Goal: Information Seeking & Learning: Learn about a topic

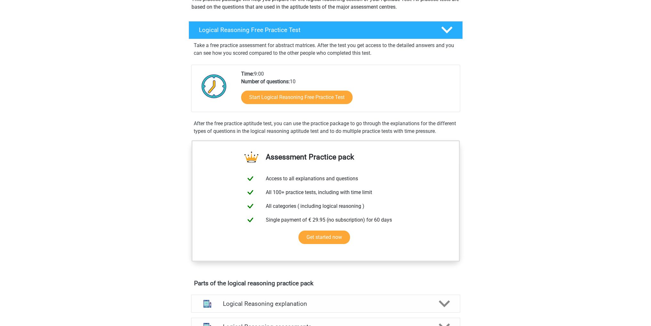
scroll to position [91, 0]
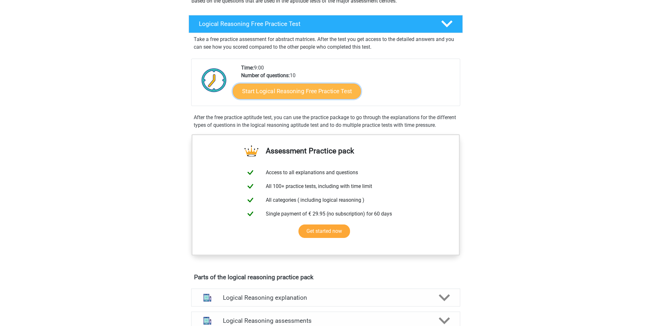
click at [281, 94] on link "Start Logical Reasoning Free Practice Test" at bounding box center [297, 90] width 128 height 15
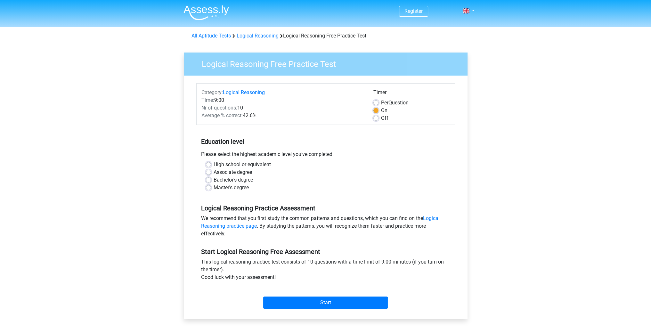
click at [243, 180] on label "Bachelor's degree" at bounding box center [233, 180] width 39 height 8
click at [211, 180] on input "Bachelor's degree" at bounding box center [208, 179] width 5 height 6
radio input "true"
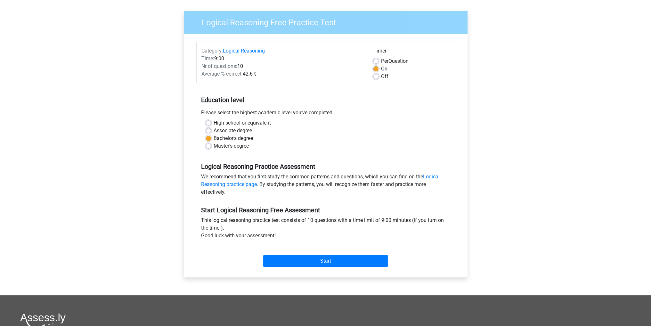
scroll to position [48, 0]
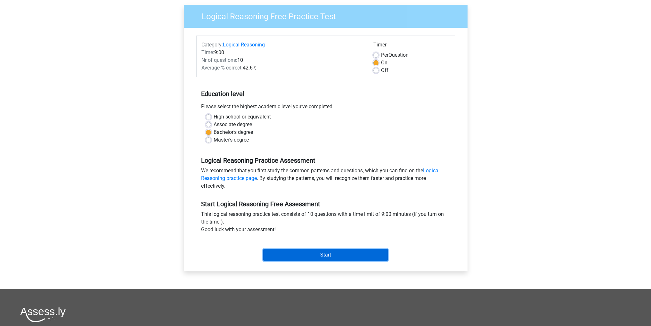
click at [351, 252] on input "Start" at bounding box center [325, 255] width 125 height 12
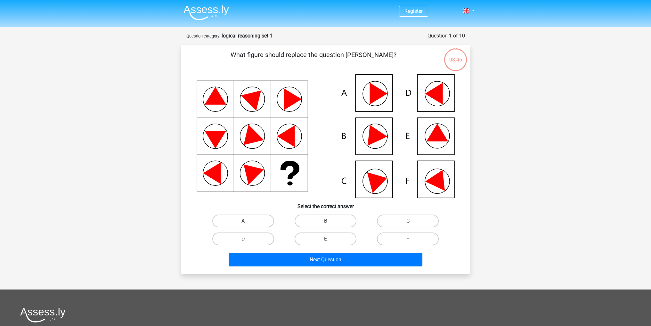
click at [446, 93] on icon at bounding box center [326, 136] width 258 height 124
click at [441, 95] on icon at bounding box center [434, 94] width 18 height 22
click at [438, 98] on icon at bounding box center [434, 94] width 18 height 22
click at [372, 101] on icon at bounding box center [378, 94] width 18 height 22
click at [372, 139] on icon at bounding box center [373, 132] width 27 height 25
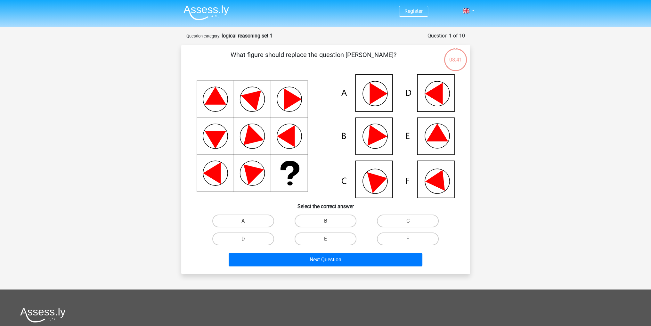
click at [392, 236] on label "F" at bounding box center [408, 238] width 62 height 13
click at [408, 239] on input "F" at bounding box center [410, 241] width 4 height 4
radio input "true"
click at [244, 238] on label "D" at bounding box center [243, 238] width 62 height 13
click at [244, 239] on input "D" at bounding box center [245, 241] width 4 height 4
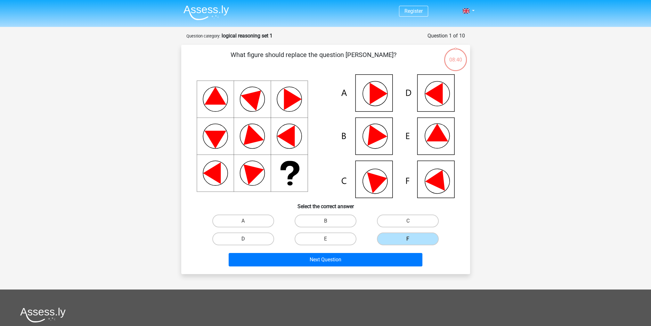
radio input "true"
click at [442, 94] on icon at bounding box center [434, 94] width 18 height 22
click at [444, 141] on icon at bounding box center [437, 133] width 22 height 18
click at [425, 135] on icon at bounding box center [326, 136] width 258 height 124
click at [443, 127] on icon at bounding box center [326, 136] width 258 height 124
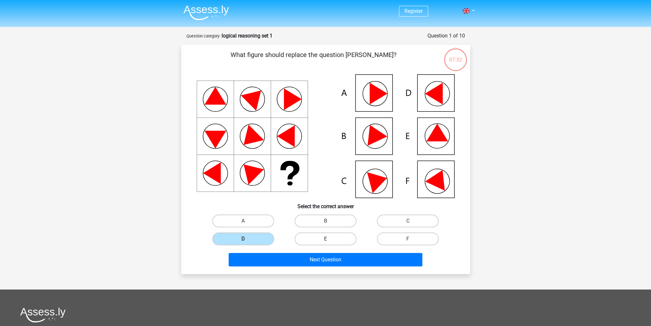
click at [317, 239] on label "E" at bounding box center [326, 238] width 62 height 13
click at [325, 239] on input "E" at bounding box center [327, 241] width 4 height 4
radio input "true"
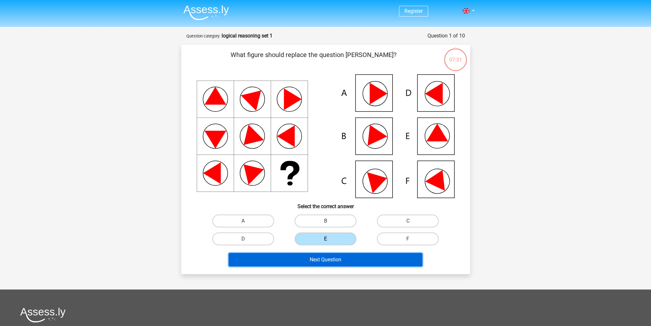
click at [322, 264] on button "Next Question" at bounding box center [326, 259] width 194 height 13
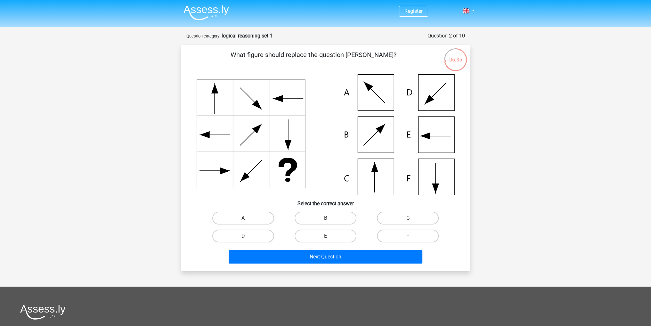
click at [443, 132] on icon at bounding box center [326, 134] width 258 height 121
click at [340, 234] on label "E" at bounding box center [326, 236] width 62 height 13
click at [329, 236] on input "E" at bounding box center [327, 238] width 4 height 4
radio input "true"
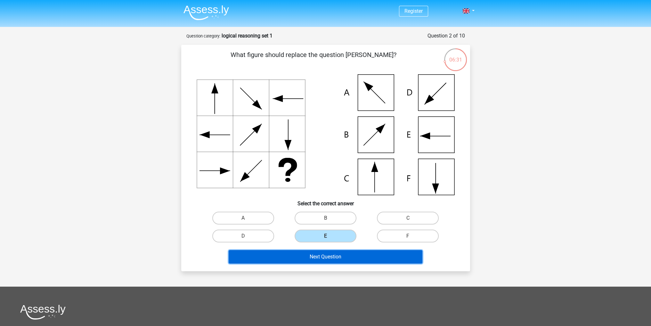
click at [342, 258] on button "Next Question" at bounding box center [326, 256] width 194 height 13
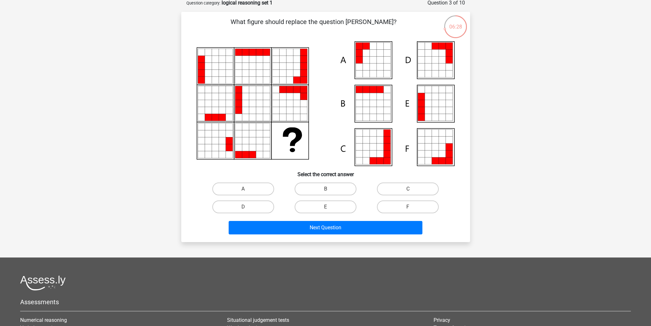
scroll to position [32, 0]
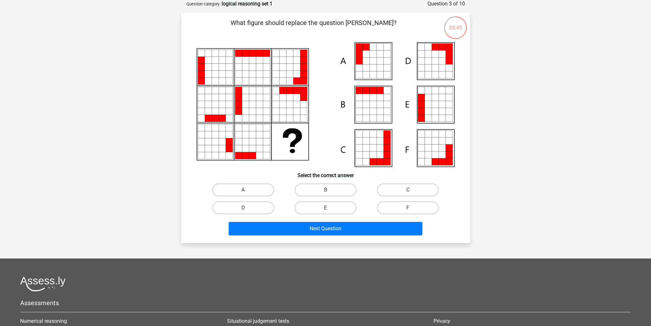
click at [421, 106] on icon at bounding box center [421, 104] width 7 height 7
click at [424, 107] on icon at bounding box center [421, 104] width 7 height 7
click at [335, 210] on label "E" at bounding box center [326, 207] width 62 height 13
click at [329, 210] on input "E" at bounding box center [327, 210] width 4 height 4
radio input "true"
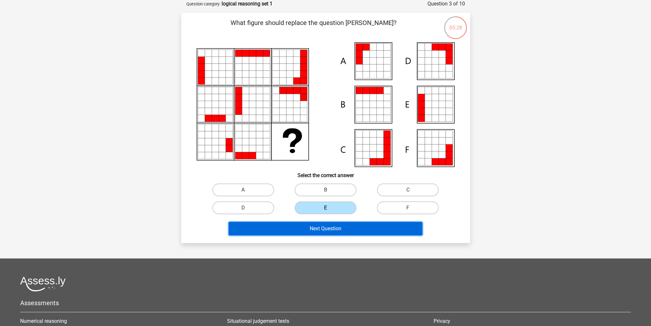
click at [363, 227] on button "Next Question" at bounding box center [326, 228] width 194 height 13
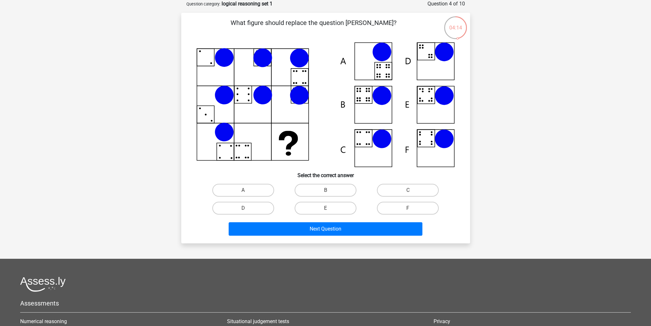
click at [375, 140] on icon at bounding box center [381, 138] width 19 height 19
click at [393, 191] on label "C" at bounding box center [408, 190] width 62 height 13
click at [408, 191] on input "C" at bounding box center [410, 192] width 4 height 4
radio input "true"
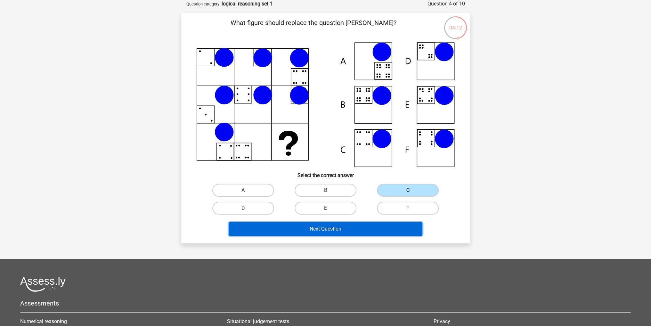
click at [377, 233] on button "Next Question" at bounding box center [326, 228] width 194 height 13
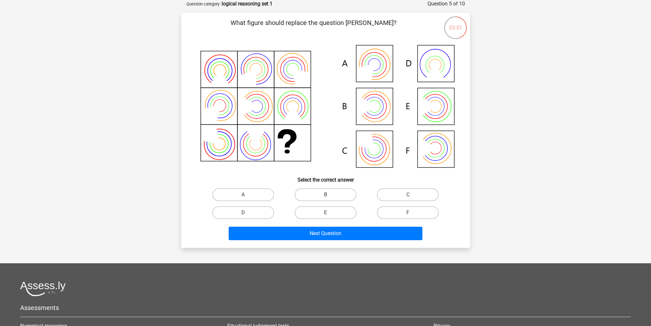
click at [379, 74] on icon at bounding box center [326, 106] width 258 height 129
click at [260, 193] on label "A" at bounding box center [243, 194] width 62 height 13
click at [247, 195] on input "A" at bounding box center [245, 197] width 4 height 4
radio input "true"
click at [391, 198] on label "C" at bounding box center [408, 194] width 62 height 13
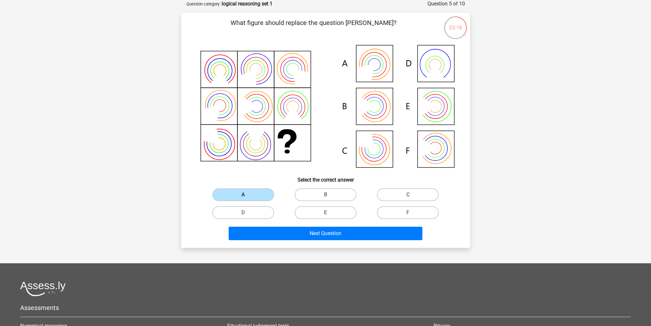
click at [408, 198] on input "C" at bounding box center [410, 197] width 4 height 4
radio input "true"
click at [382, 225] on div "Next Question" at bounding box center [325, 232] width 268 height 21
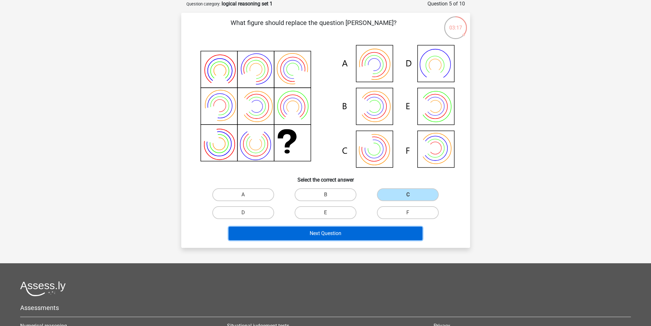
click at [381, 231] on button "Next Question" at bounding box center [326, 233] width 194 height 13
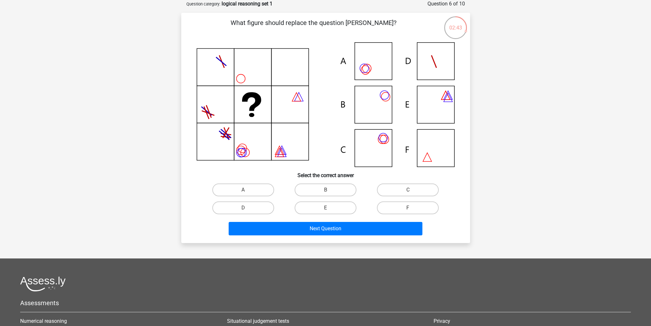
click at [377, 71] on icon at bounding box center [326, 104] width 258 height 125
click at [366, 71] on icon at bounding box center [326, 104] width 258 height 125
click at [235, 191] on label "A" at bounding box center [243, 189] width 62 height 13
click at [243, 191] on input "A" at bounding box center [245, 192] width 4 height 4
radio input "true"
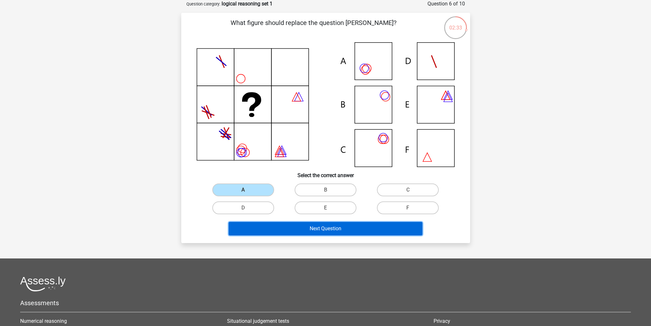
click at [263, 228] on button "Next Question" at bounding box center [326, 228] width 194 height 13
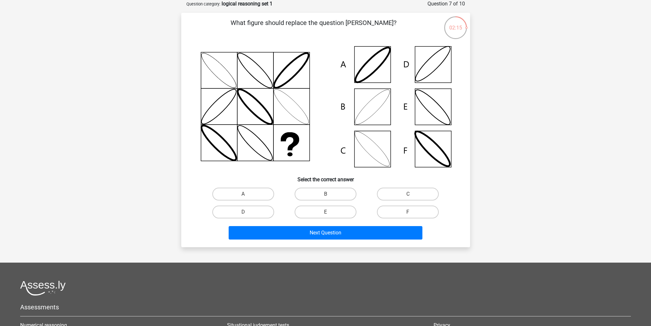
click at [383, 109] on icon at bounding box center [326, 106] width 258 height 129
click at [336, 198] on label "B" at bounding box center [326, 194] width 62 height 13
click at [329, 198] on input "B" at bounding box center [327, 196] width 4 height 4
radio input "true"
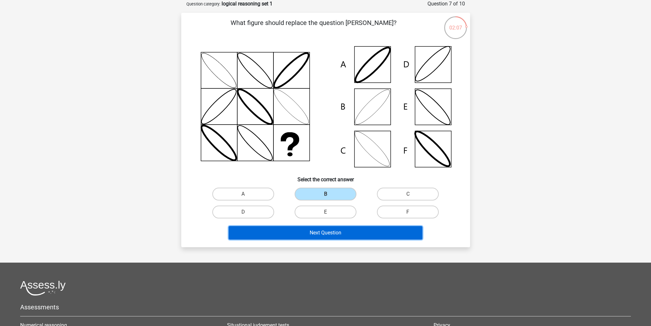
click at [325, 233] on button "Next Question" at bounding box center [326, 232] width 194 height 13
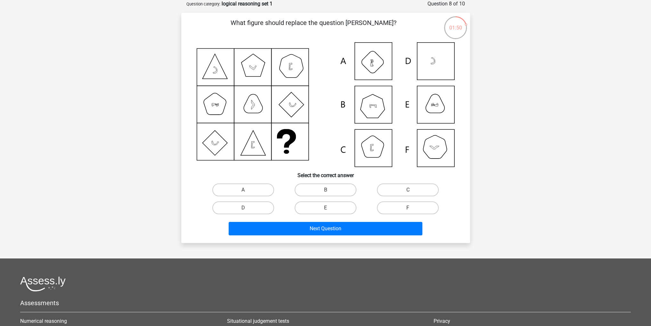
click at [437, 146] on icon at bounding box center [326, 104] width 258 height 125
click at [415, 203] on label "F" at bounding box center [408, 207] width 62 height 13
click at [412, 208] on input "F" at bounding box center [410, 210] width 4 height 4
radio input "true"
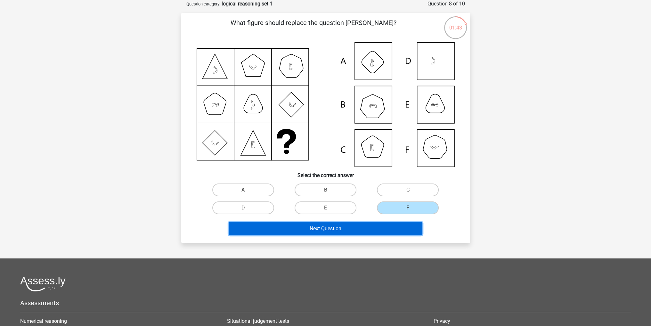
click at [351, 226] on button "Next Question" at bounding box center [326, 228] width 194 height 13
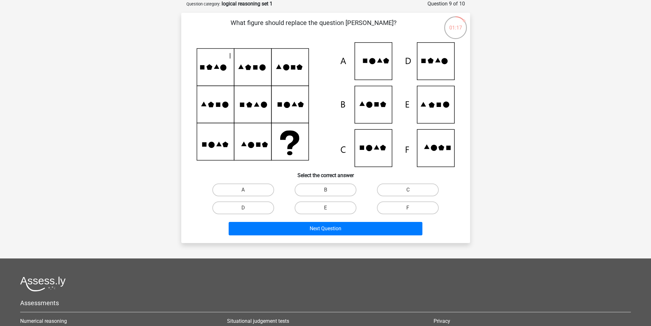
click at [437, 115] on icon at bounding box center [326, 104] width 258 height 125
click at [270, 208] on label "D" at bounding box center [243, 207] width 62 height 13
click at [247, 208] on input "D" at bounding box center [245, 210] width 4 height 4
radio input "true"
click at [325, 208] on label "E" at bounding box center [326, 207] width 62 height 13
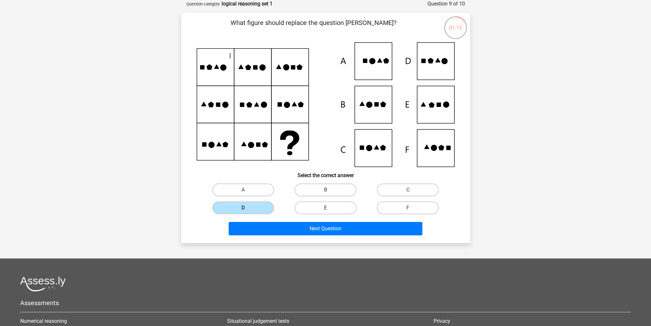
click at [325, 208] on input "E" at bounding box center [327, 210] width 4 height 4
radio input "true"
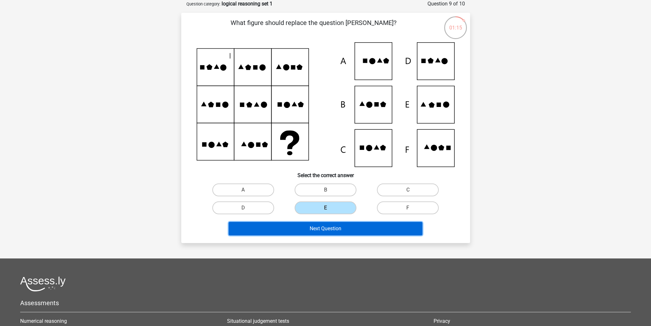
click at [326, 227] on button "Next Question" at bounding box center [326, 228] width 194 height 13
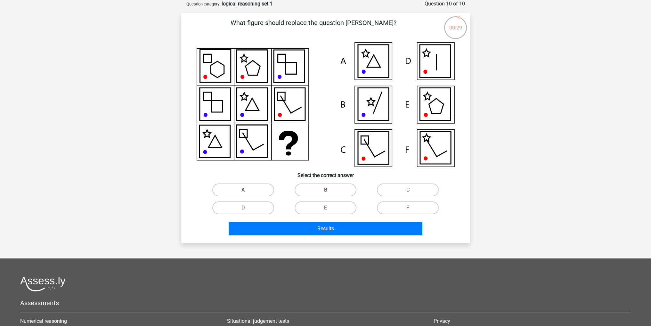
click at [374, 60] on icon at bounding box center [373, 61] width 31 height 33
click at [231, 188] on label "A" at bounding box center [243, 189] width 62 height 13
click at [243, 190] on input "A" at bounding box center [245, 192] width 4 height 4
radio input "true"
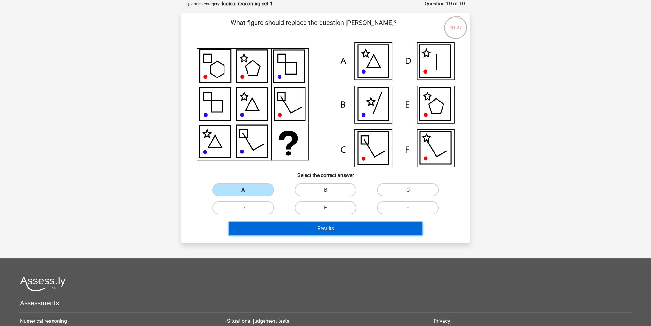
click at [273, 222] on button "Results" at bounding box center [326, 228] width 194 height 13
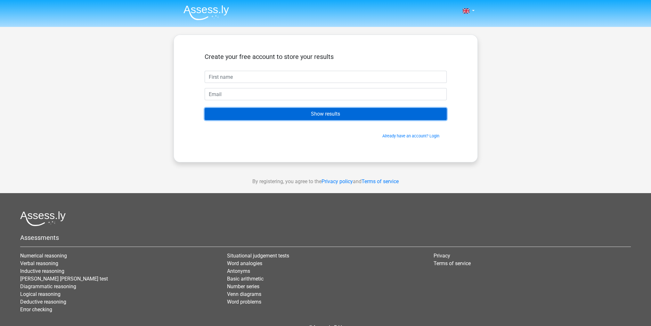
click at [348, 117] on input "Show results" at bounding box center [326, 114] width 242 height 12
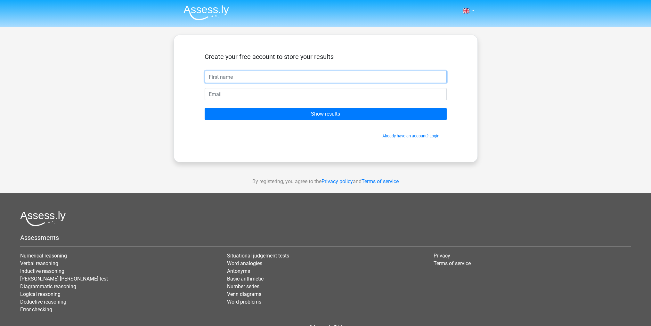
click at [259, 80] on input "text" at bounding box center [326, 77] width 242 height 12
type input "Madalin-Cristian"
click at [257, 95] on input "email" at bounding box center [326, 94] width 242 height 12
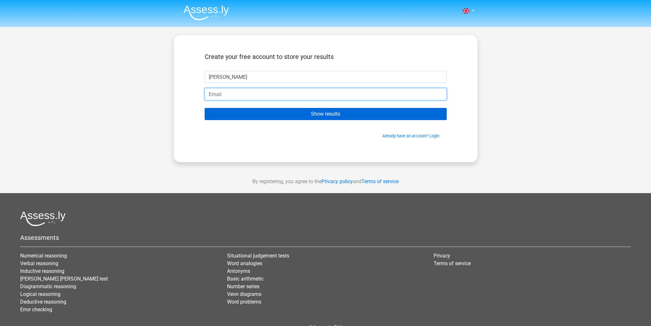
type input "hticks@gmail.com"
click at [267, 110] on input "Show results" at bounding box center [326, 114] width 242 height 12
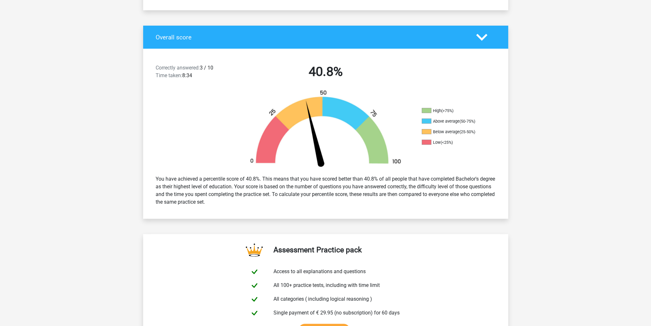
scroll to position [182, 0]
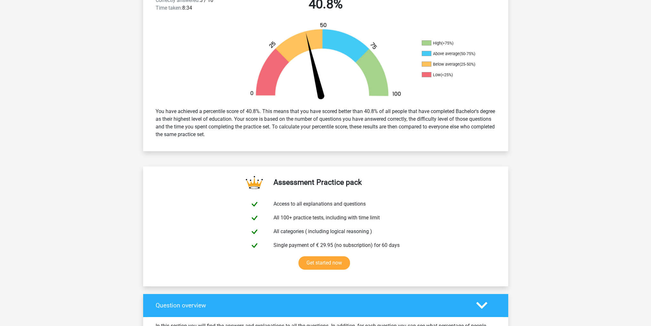
drag, startPoint x: 78, startPoint y: 100, endPoint x: 79, endPoint y: 78, distance: 21.5
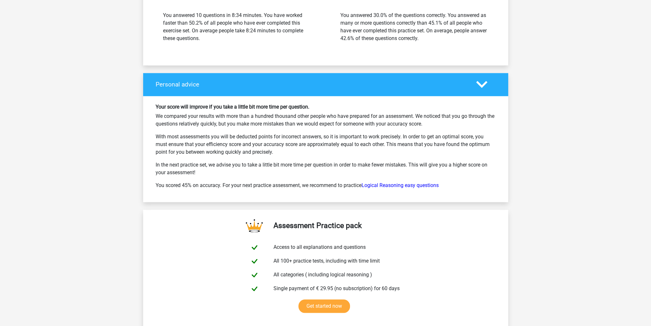
scroll to position [0, 0]
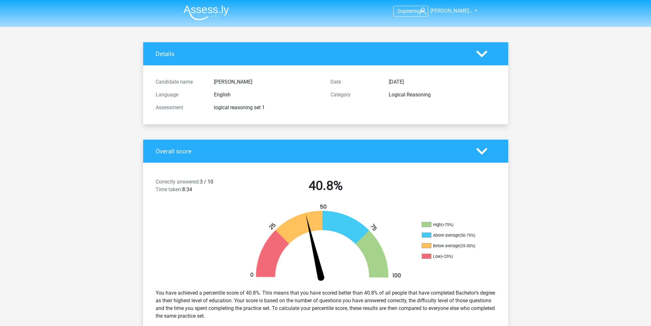
click at [220, 13] on img at bounding box center [205, 12] width 45 height 15
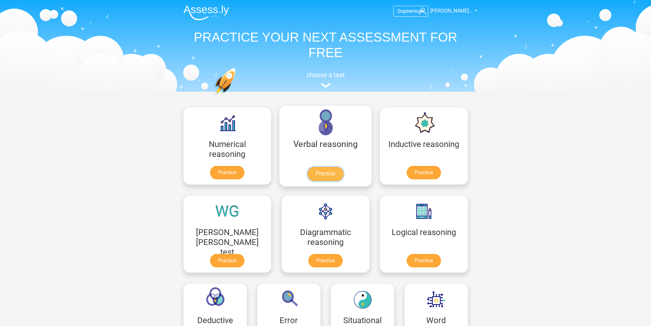
drag, startPoint x: 303, startPoint y: 124, endPoint x: 298, endPoint y: 123, distance: 4.3
click at [406, 171] on link "Practice" at bounding box center [424, 174] width 36 height 14
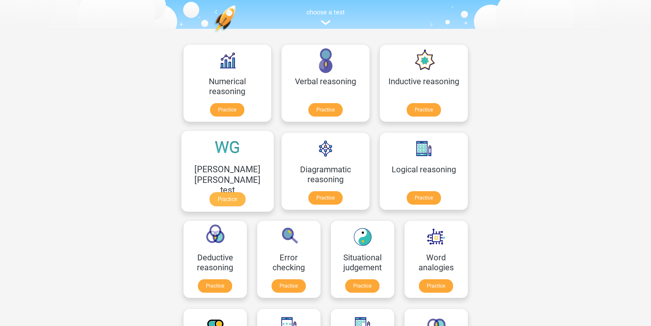
scroll to position [64, 0]
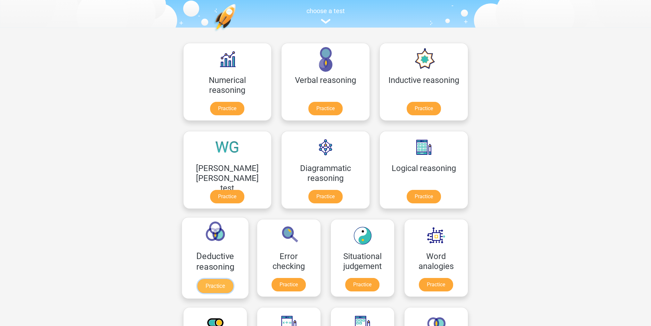
click at [233, 279] on link "Practice" at bounding box center [215, 286] width 36 height 14
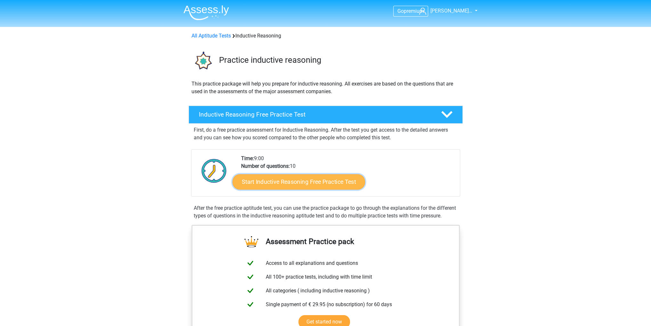
click at [311, 185] on link "Start Inductive Reasoning Free Practice Test" at bounding box center [298, 181] width 133 height 15
drag, startPoint x: 256, startPoint y: 91, endPoint x: 295, endPoint y: 77, distance: 41.6
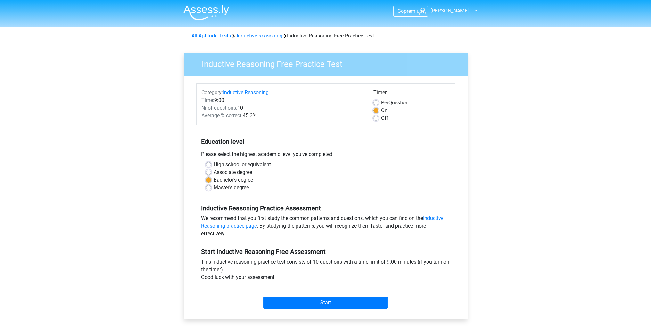
click at [352, 291] on div "Start" at bounding box center [325, 297] width 259 height 22
click at [351, 296] on div "Start" at bounding box center [325, 297] width 259 height 22
click at [349, 303] on input "Start" at bounding box center [325, 302] width 125 height 12
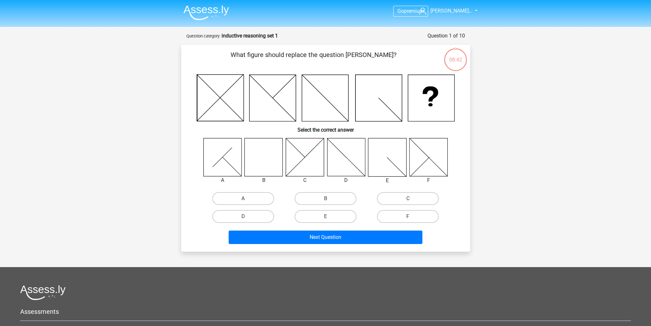
click at [270, 158] on icon at bounding box center [264, 157] width 38 height 38
click at [316, 199] on label "B" at bounding box center [326, 198] width 62 height 13
click at [325, 199] on input "B" at bounding box center [327, 201] width 4 height 4
radio input "true"
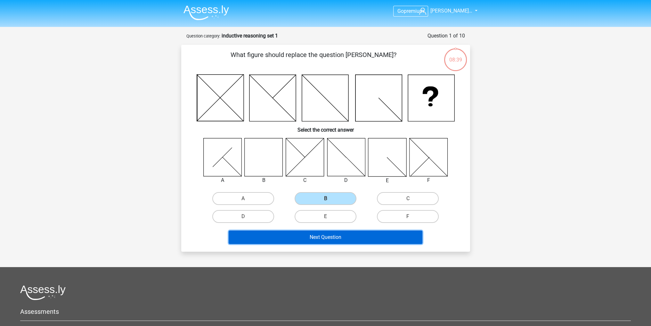
click at [314, 238] on button "Next Question" at bounding box center [326, 237] width 194 height 13
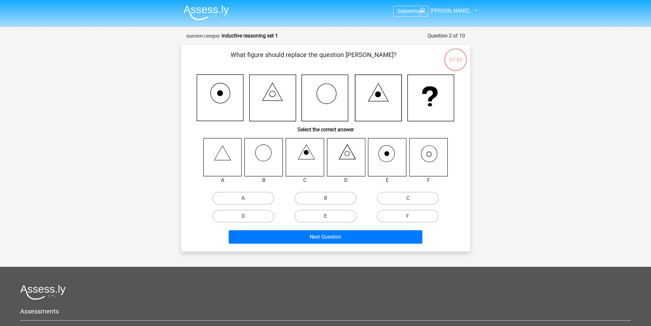
click at [430, 162] on icon at bounding box center [429, 153] width 16 height 17
click at [418, 215] on label "F" at bounding box center [408, 216] width 62 height 13
click at [412, 216] on input "F" at bounding box center [410, 218] width 4 height 4
radio input "true"
click at [436, 159] on icon at bounding box center [428, 157] width 38 height 38
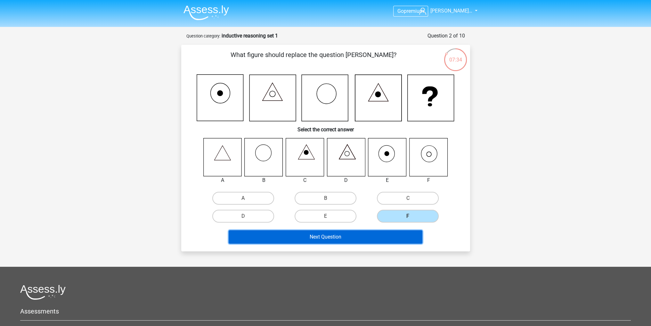
click at [354, 237] on button "Next Question" at bounding box center [326, 236] width 194 height 13
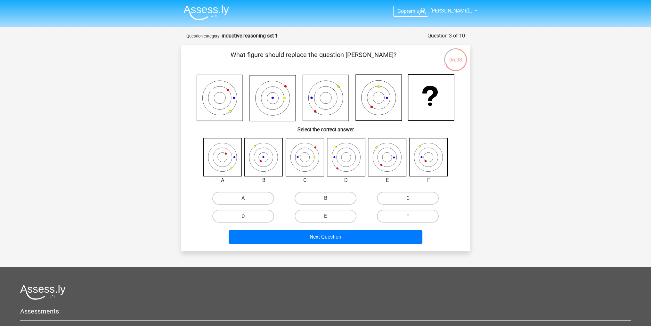
click at [274, 158] on icon at bounding box center [264, 157] width 38 height 38
click at [313, 197] on label "B" at bounding box center [326, 198] width 62 height 13
click at [325, 198] on input "B" at bounding box center [327, 200] width 4 height 4
radio input "true"
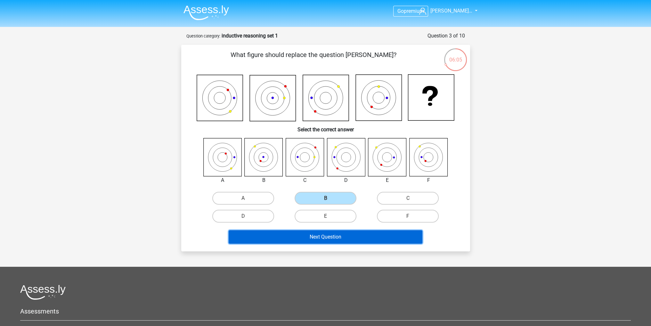
click at [322, 237] on button "Next Question" at bounding box center [326, 236] width 194 height 13
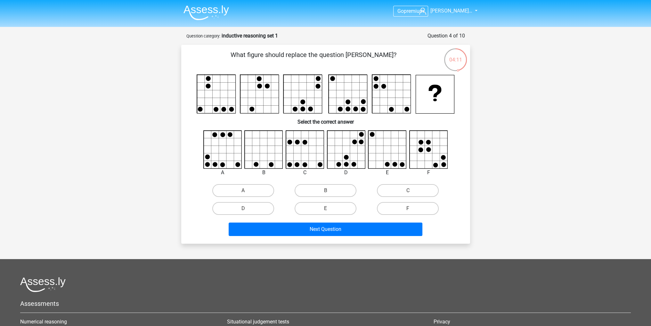
click at [391, 149] on icon at bounding box center [388, 150] width 38 height 38
click at [355, 208] on label "E" at bounding box center [326, 208] width 62 height 13
click at [329, 208] on input "E" at bounding box center [327, 210] width 4 height 4
radio input "true"
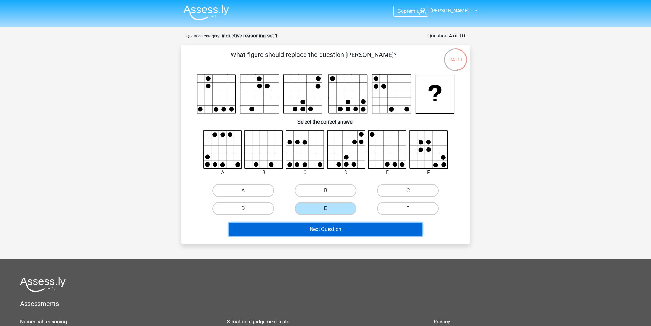
click at [341, 231] on button "Next Question" at bounding box center [326, 229] width 194 height 13
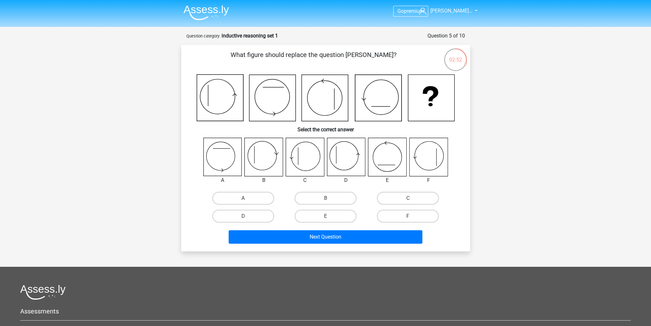
click at [304, 163] on icon at bounding box center [305, 157] width 38 height 38
click at [394, 195] on label "C" at bounding box center [408, 198] width 62 height 13
click at [408, 198] on input "C" at bounding box center [410, 200] width 4 height 4
radio input "true"
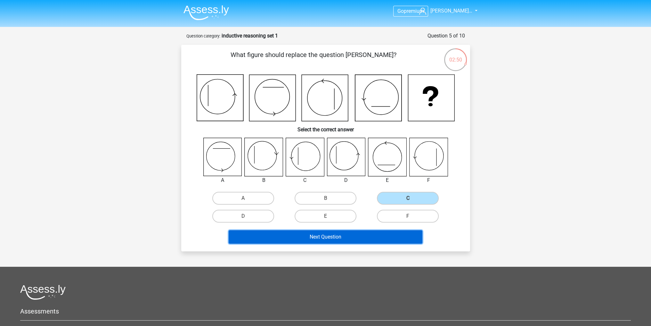
click at [348, 239] on button "Next Question" at bounding box center [326, 236] width 194 height 13
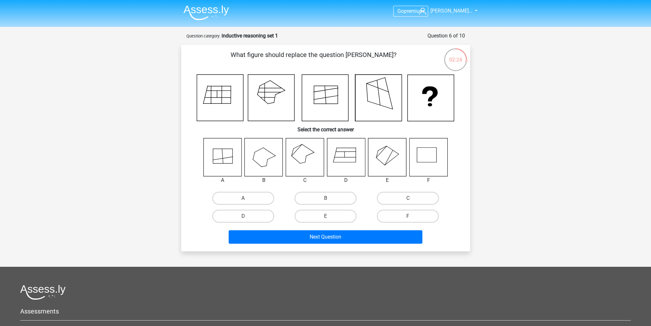
click at [229, 167] on icon at bounding box center [222, 157] width 38 height 38
click at [256, 195] on label "A" at bounding box center [243, 198] width 62 height 13
click at [247, 198] on input "A" at bounding box center [245, 200] width 4 height 4
radio input "true"
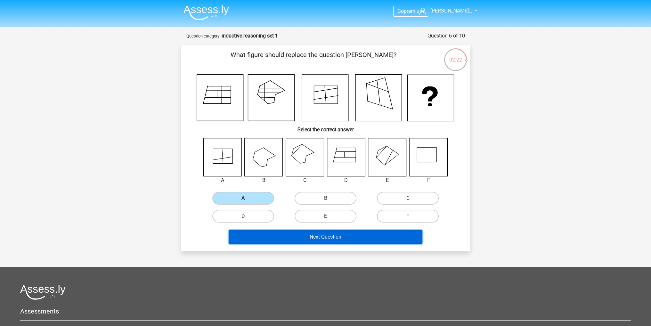
click at [277, 234] on button "Next Question" at bounding box center [326, 236] width 194 height 13
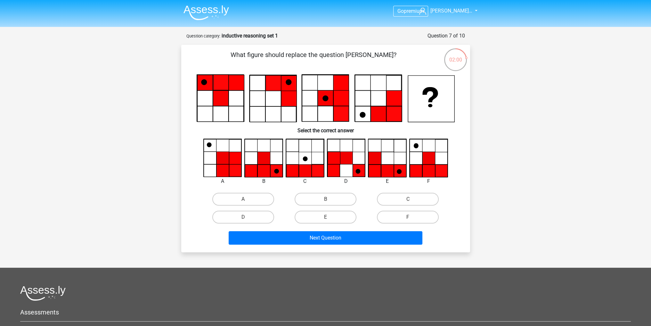
click at [265, 173] on icon at bounding box center [263, 171] width 12 height 12
click at [414, 215] on label "F" at bounding box center [408, 217] width 62 height 13
click at [412, 217] on input "F" at bounding box center [410, 219] width 4 height 4
radio input "true"
click at [345, 229] on div "Next Question" at bounding box center [325, 236] width 268 height 21
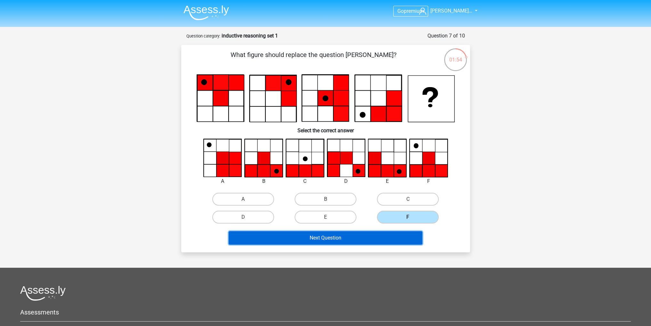
click at [344, 233] on button "Next Question" at bounding box center [326, 237] width 194 height 13
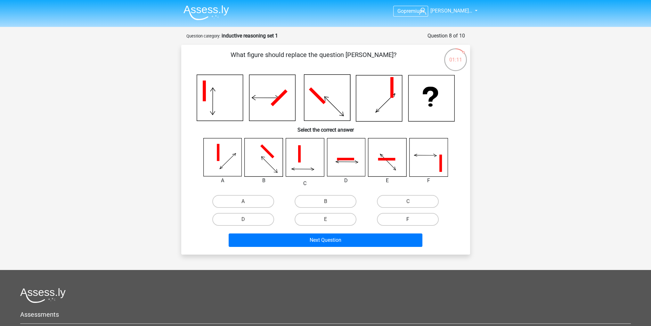
click at [399, 223] on label "F" at bounding box center [408, 219] width 62 height 13
click at [408, 223] on input "F" at bounding box center [410, 221] width 4 height 4
radio input "true"
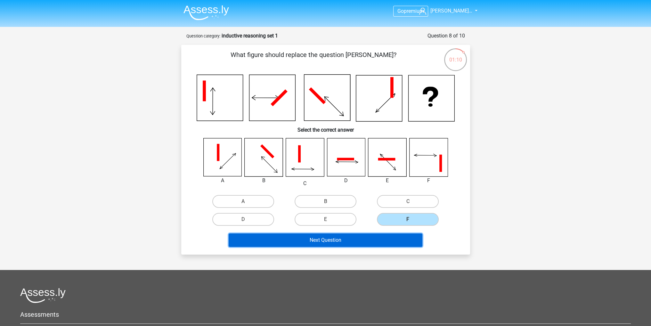
click at [394, 245] on button "Next Question" at bounding box center [326, 239] width 194 height 13
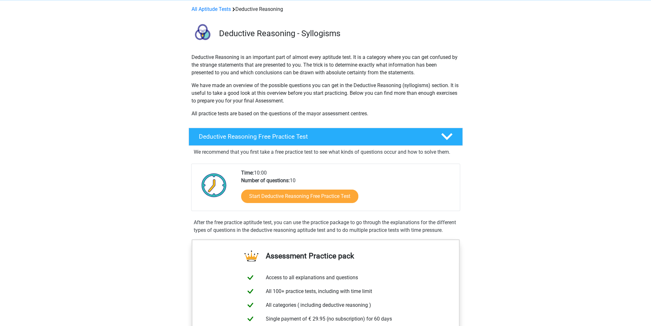
scroll to position [32, 0]
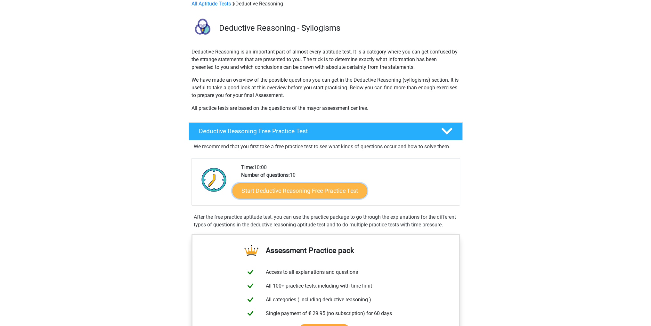
click at [317, 191] on link "Start Deductive Reasoning Free Practice Test" at bounding box center [299, 190] width 135 height 15
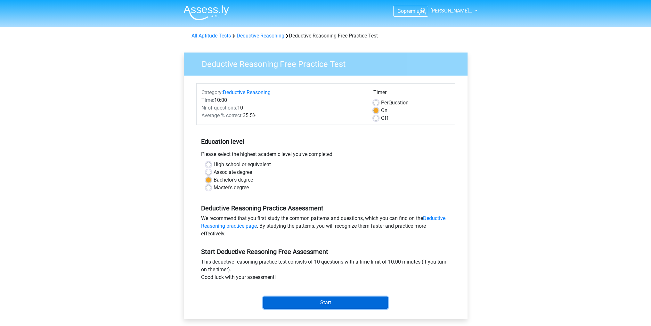
click at [327, 301] on input "Start" at bounding box center [325, 302] width 125 height 12
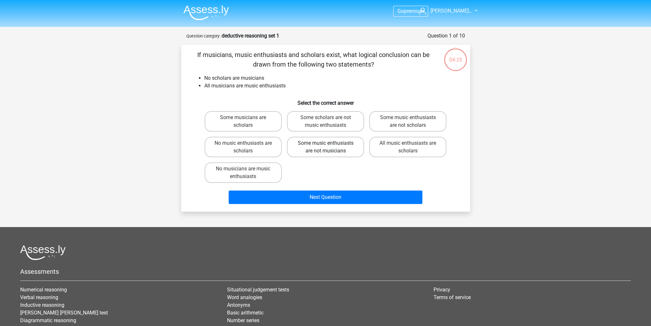
click at [344, 154] on label "Some music enthusiasts are not musicians" at bounding box center [325, 147] width 77 height 20
click at [329, 147] on input "Some music enthusiasts are not musicians" at bounding box center [327, 145] width 4 height 4
radio input "true"
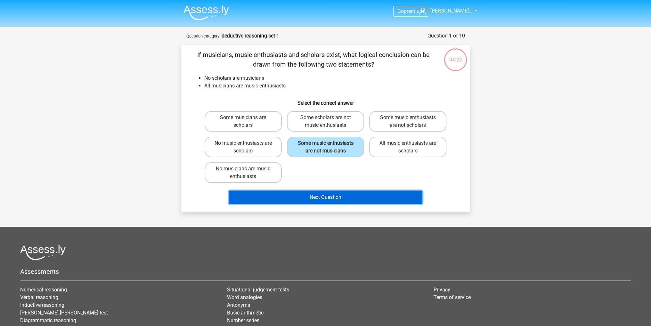
click at [330, 200] on button "Next Question" at bounding box center [326, 197] width 194 height 13
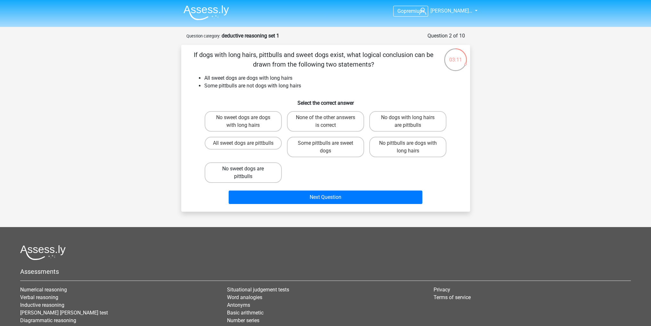
click at [264, 174] on label "No sweet dogs are pittbulls" at bounding box center [243, 172] width 77 height 20
click at [247, 173] on input "No sweet dogs are pittbulls" at bounding box center [245, 171] width 4 height 4
radio input "true"
click at [263, 174] on label "No sweet dogs are pittbulls" at bounding box center [243, 172] width 77 height 20
click at [247, 173] on input "No sweet dogs are pittbulls" at bounding box center [245, 171] width 4 height 4
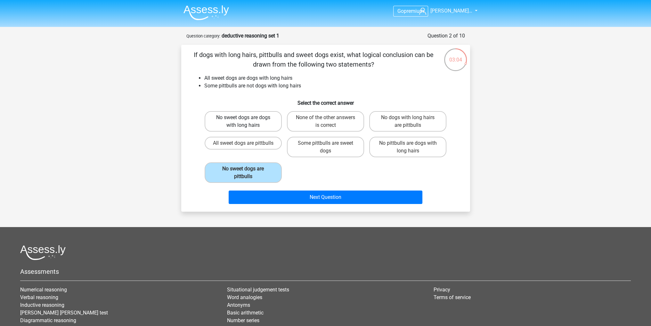
click at [257, 124] on label "No sweet dogs are dogs with long hairs" at bounding box center [243, 121] width 77 height 20
click at [247, 122] on input "No sweet dogs are dogs with long hairs" at bounding box center [245, 120] width 4 height 4
radio input "true"
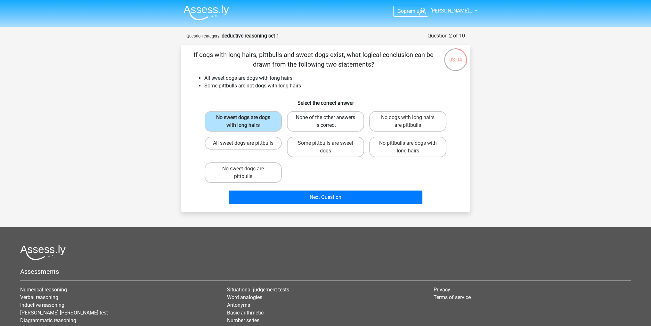
click at [335, 120] on label "None of the other answers is correct" at bounding box center [325, 121] width 77 height 20
click at [329, 120] on input "None of the other answers is correct" at bounding box center [327, 120] width 4 height 4
radio input "true"
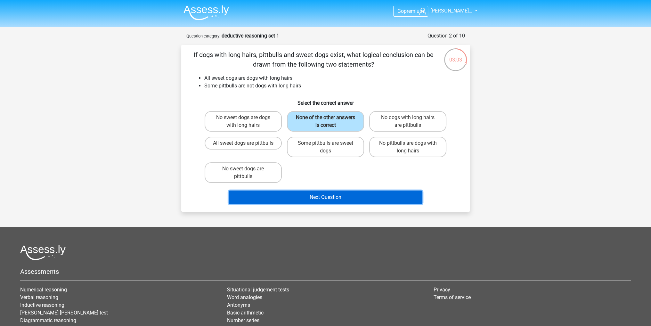
click at [325, 199] on button "Next Question" at bounding box center [326, 197] width 194 height 13
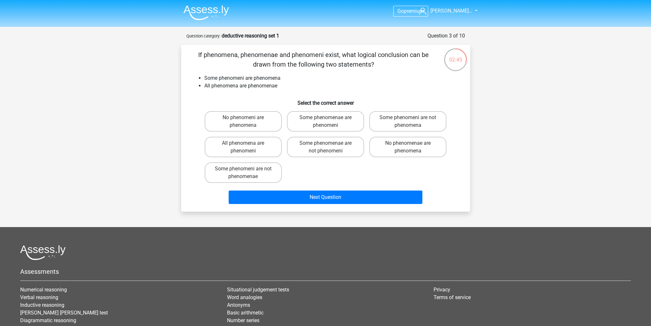
scroll to position [8, 0]
